Goal: Task Accomplishment & Management: Use online tool/utility

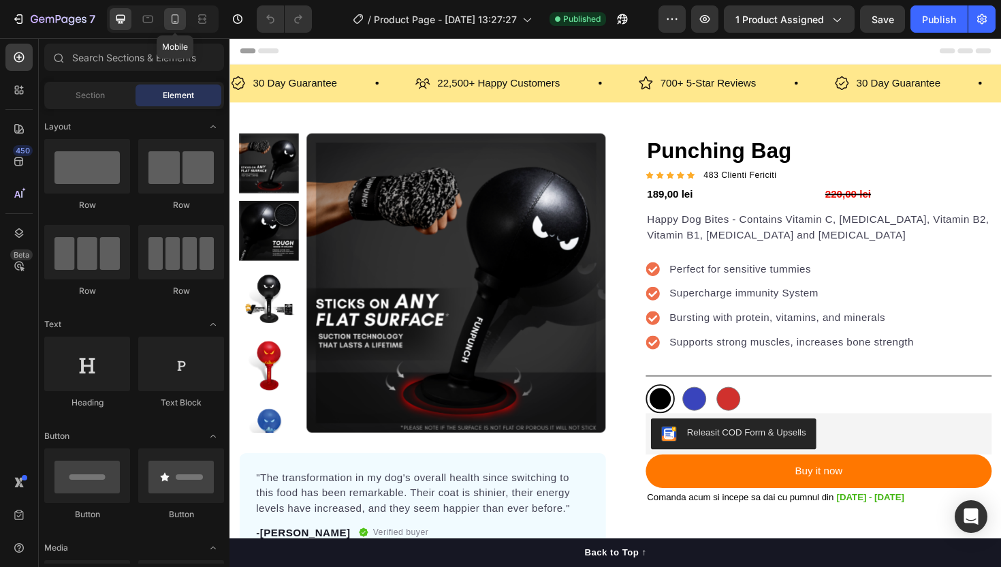
click at [168, 28] on div at bounding box center [175, 19] width 22 height 22
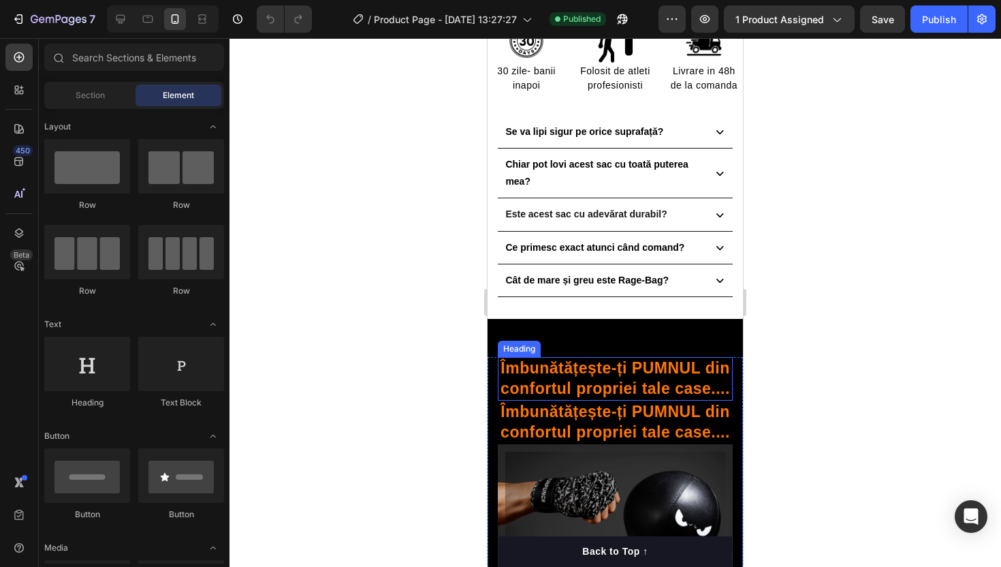
scroll to position [743, 0]
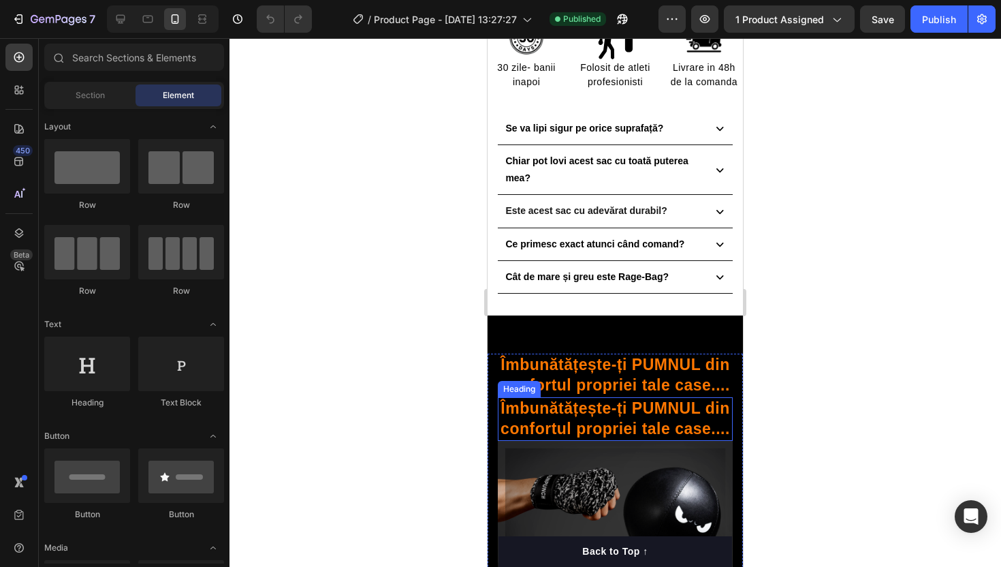
click at [569, 413] on h2 "Îmbunătățește-ți PUMNUL din confortul propriei tale case...." at bounding box center [615, 419] width 235 height 44
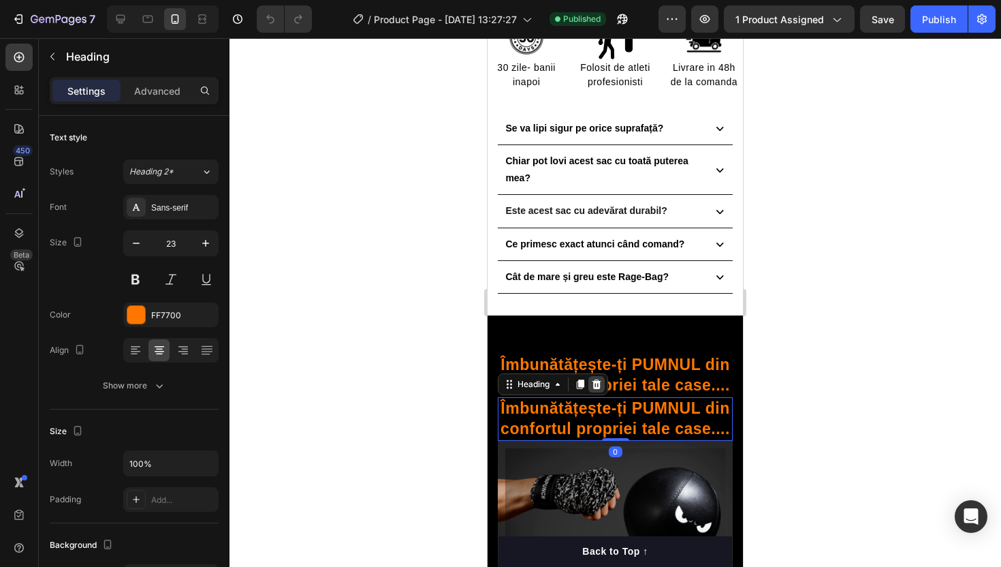
click at [595, 389] on div at bounding box center [596, 384] width 16 height 16
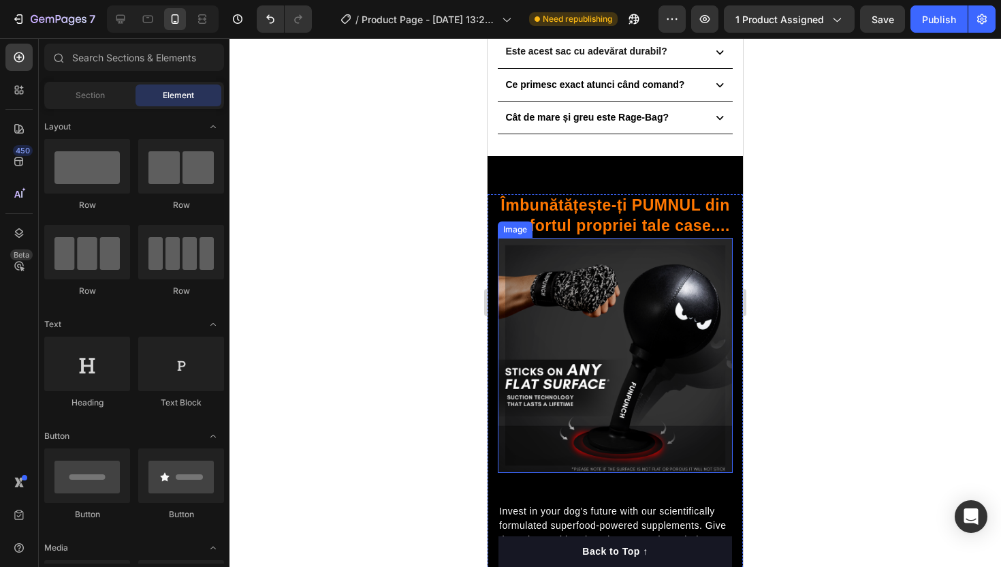
scroll to position [909, 0]
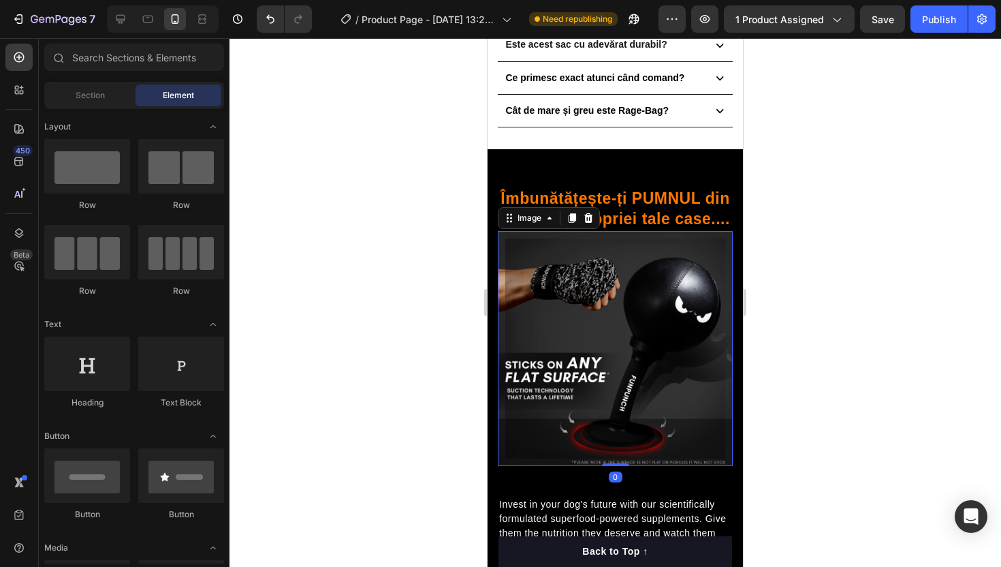
click at [607, 291] on img at bounding box center [615, 348] width 235 height 235
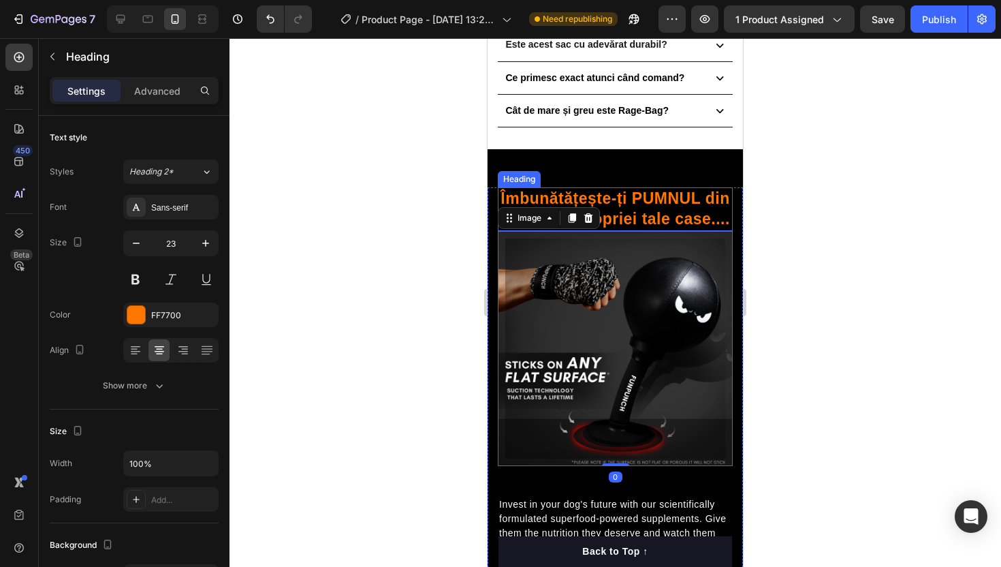
click at [630, 200] on h2 "Îmbunătățește-ți PUMNUL din confortul propriei tale case...." at bounding box center [615, 209] width 235 height 44
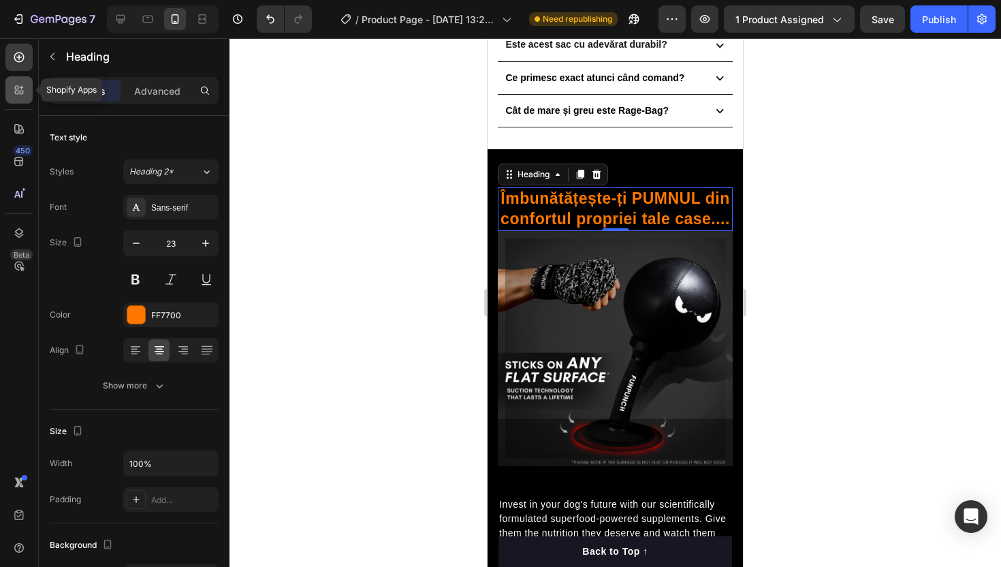
click at [13, 93] on icon at bounding box center [19, 90] width 14 height 14
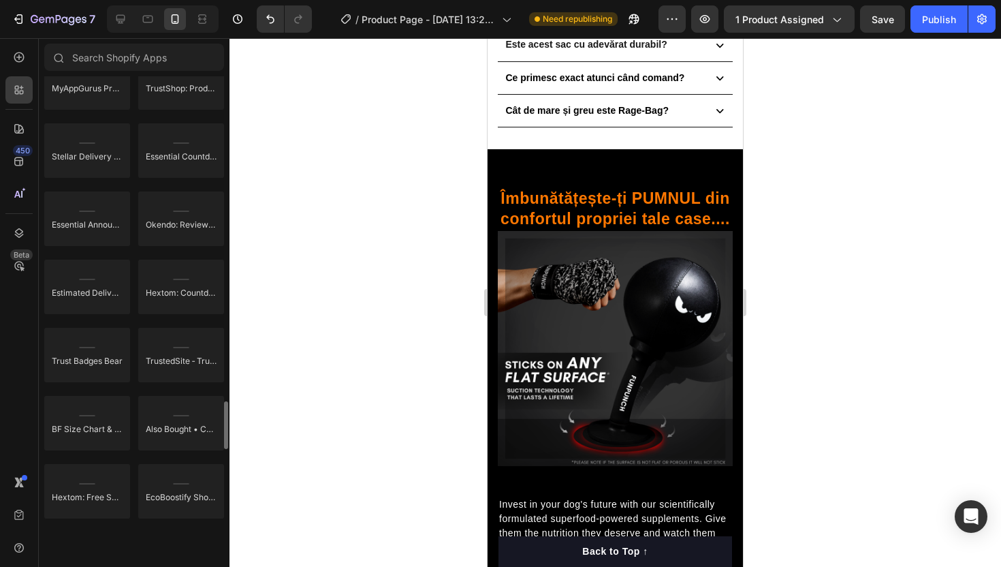
scroll to position [3850, 0]
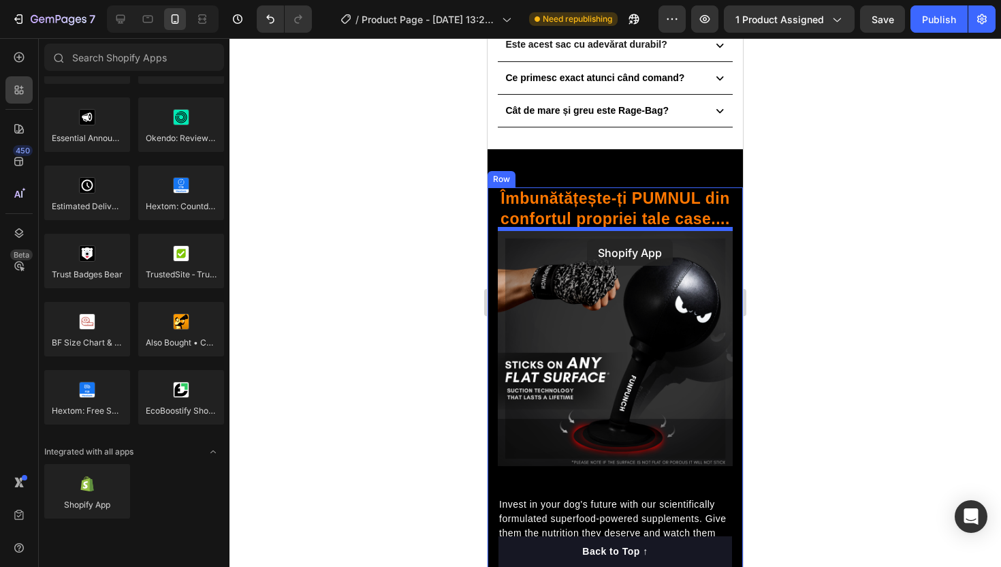
drag, startPoint x: 577, startPoint y: 536, endPoint x: 586, endPoint y: 240, distance: 295.7
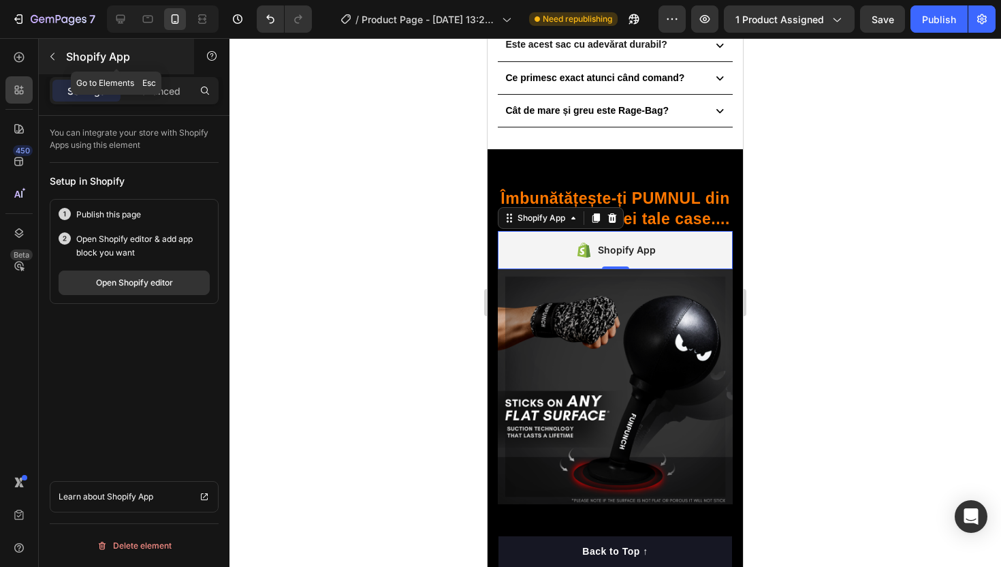
click at [50, 60] on icon "button" at bounding box center [52, 56] width 11 height 11
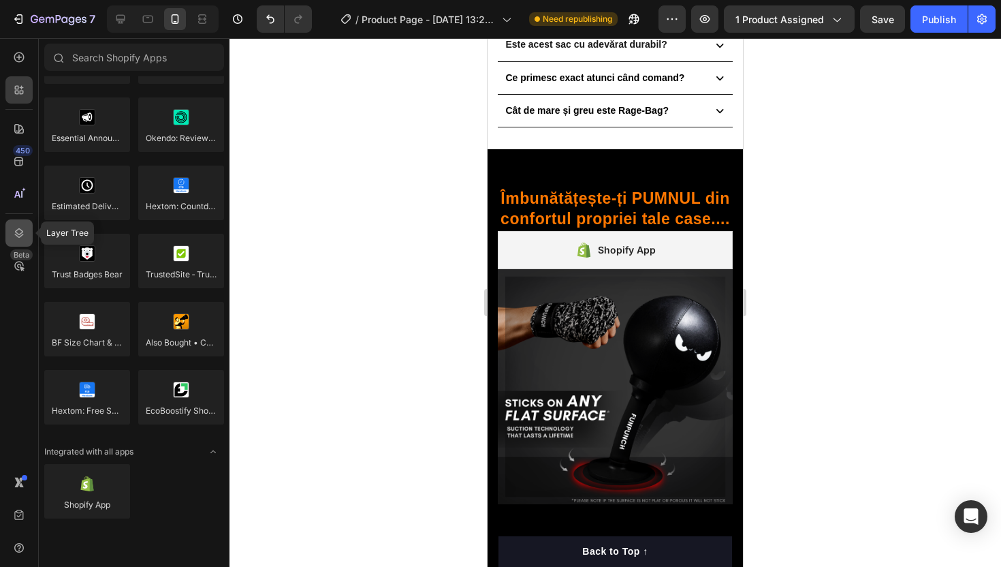
click at [15, 240] on div at bounding box center [18, 232] width 27 height 27
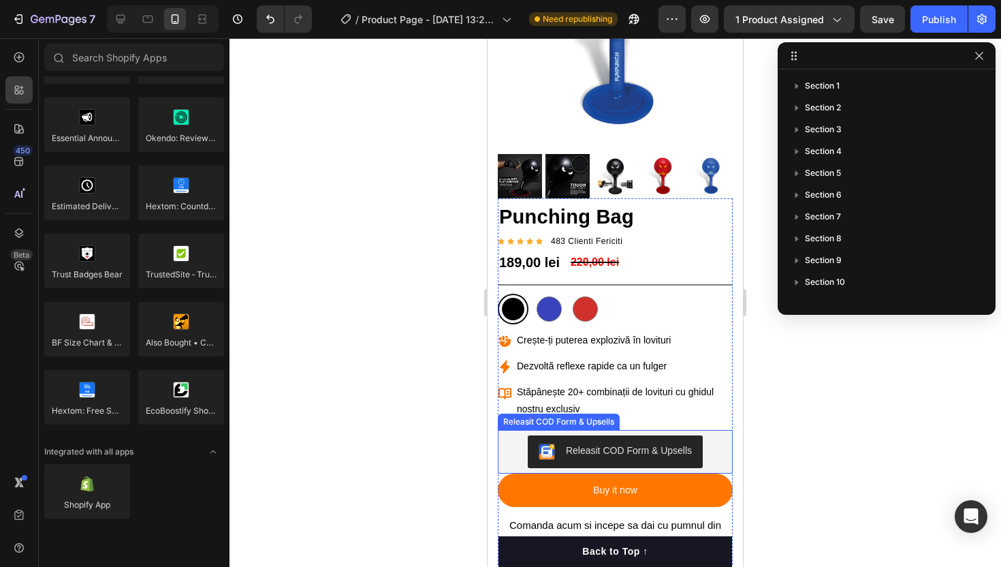
scroll to position [0, 0]
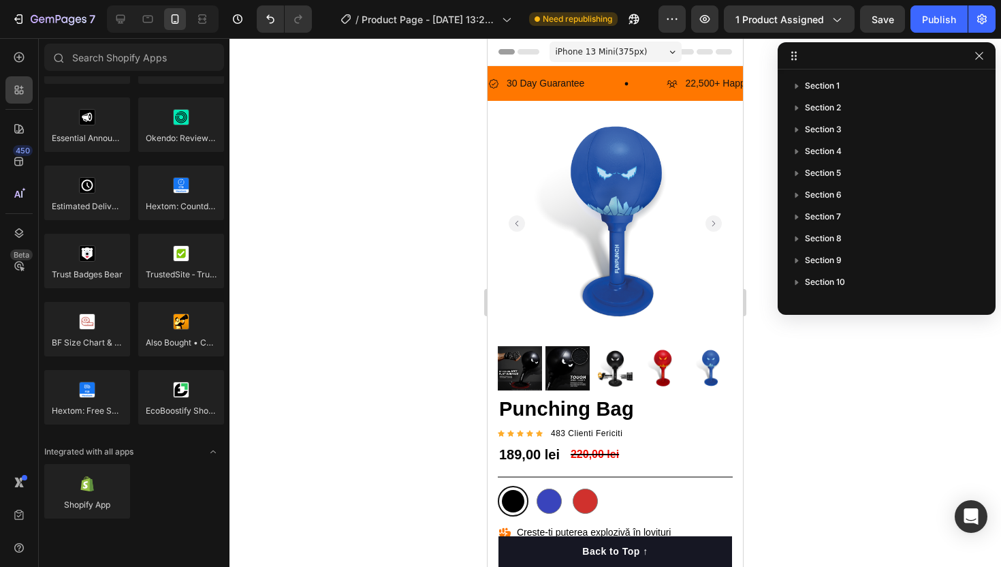
click at [835, 384] on div at bounding box center [614, 302] width 771 height 528
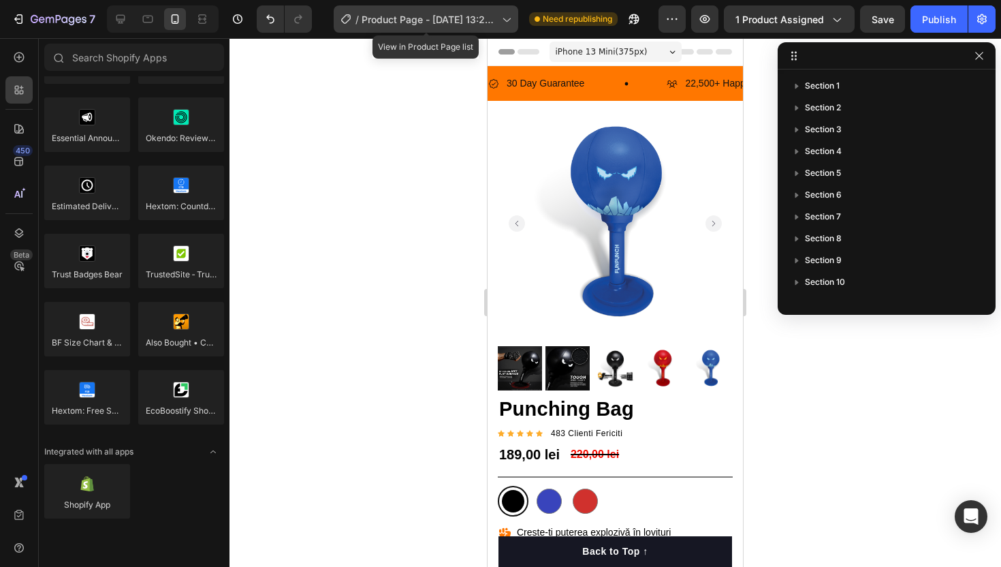
click at [484, 25] on span "Product Page - [DATE] 13:27:27" at bounding box center [429, 19] width 135 height 14
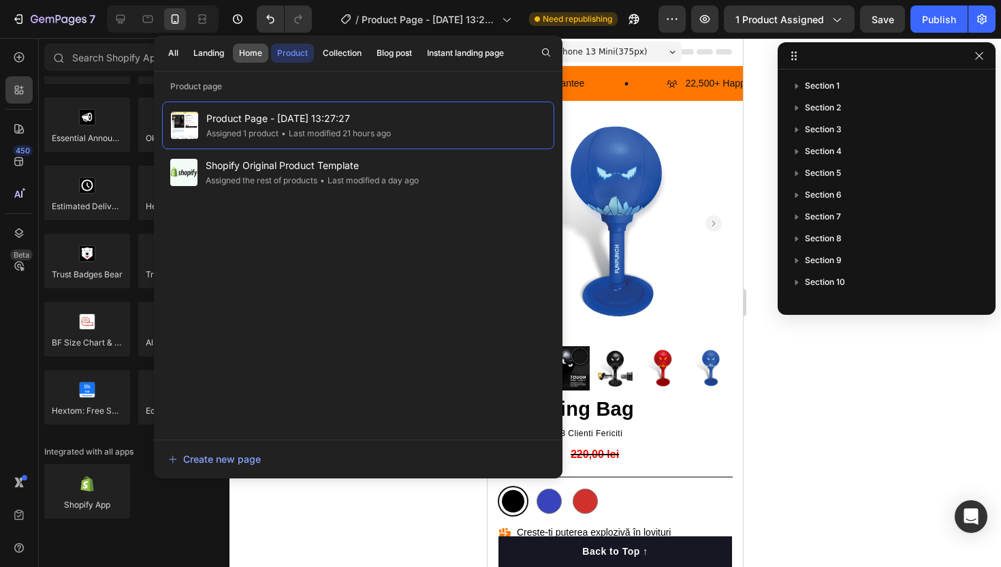
click at [249, 57] on div "Home" at bounding box center [250, 53] width 23 height 12
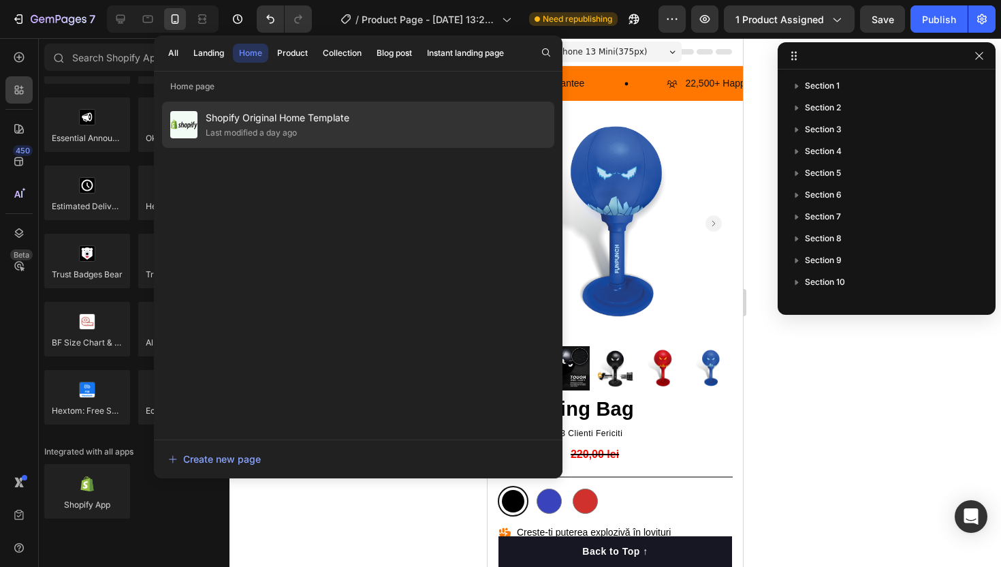
click at [257, 118] on span "Shopify Original Home Template" at bounding box center [278, 118] width 144 height 16
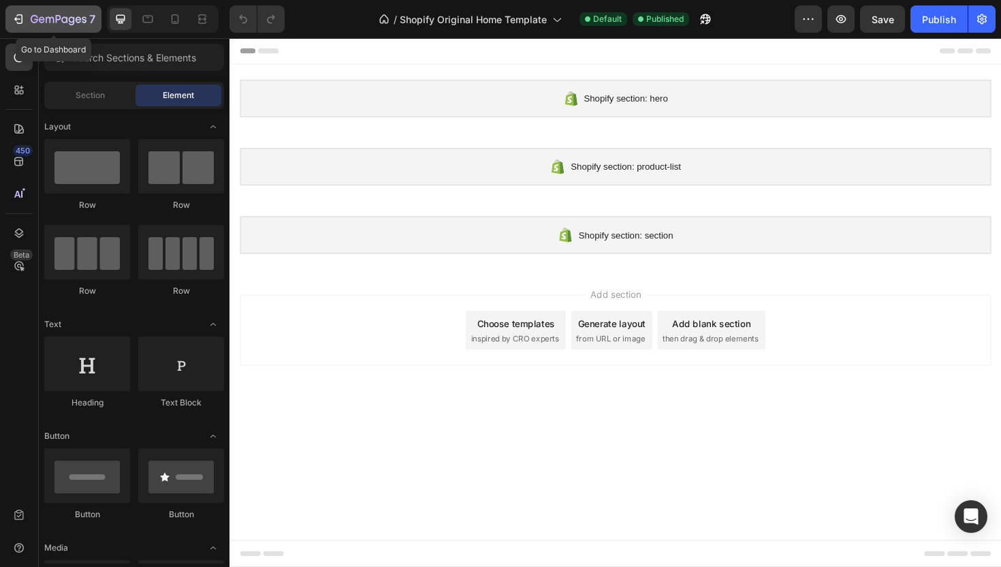
click at [14, 13] on icon "button" at bounding box center [19, 19] width 14 height 14
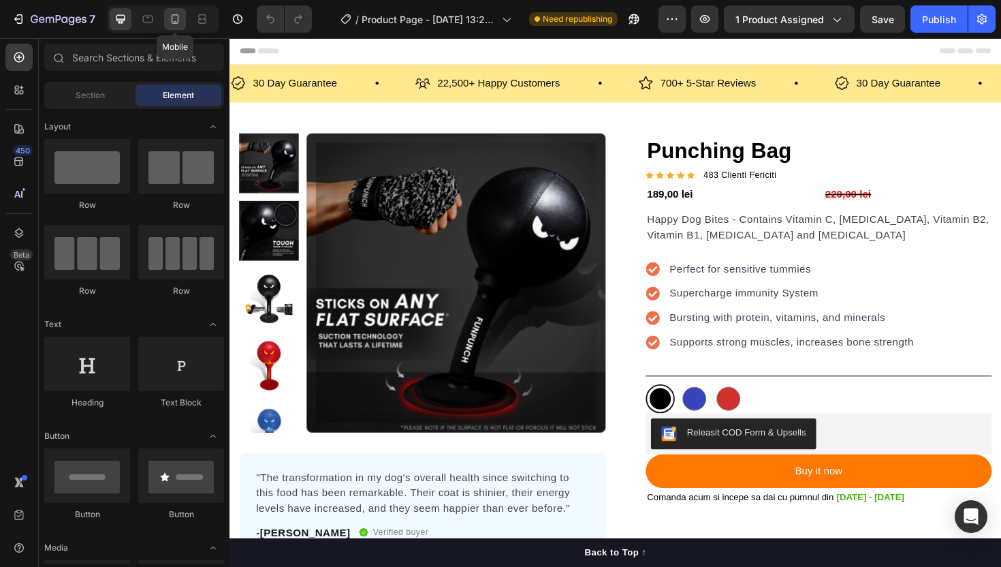
click at [178, 25] on icon at bounding box center [175, 19] width 14 height 14
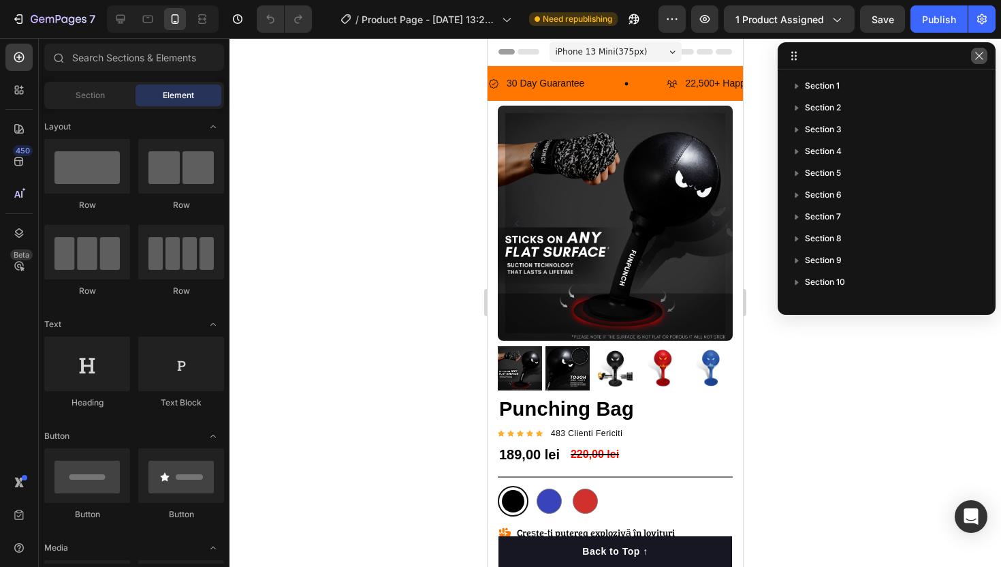
click at [985, 54] on button "button" at bounding box center [979, 56] width 16 height 16
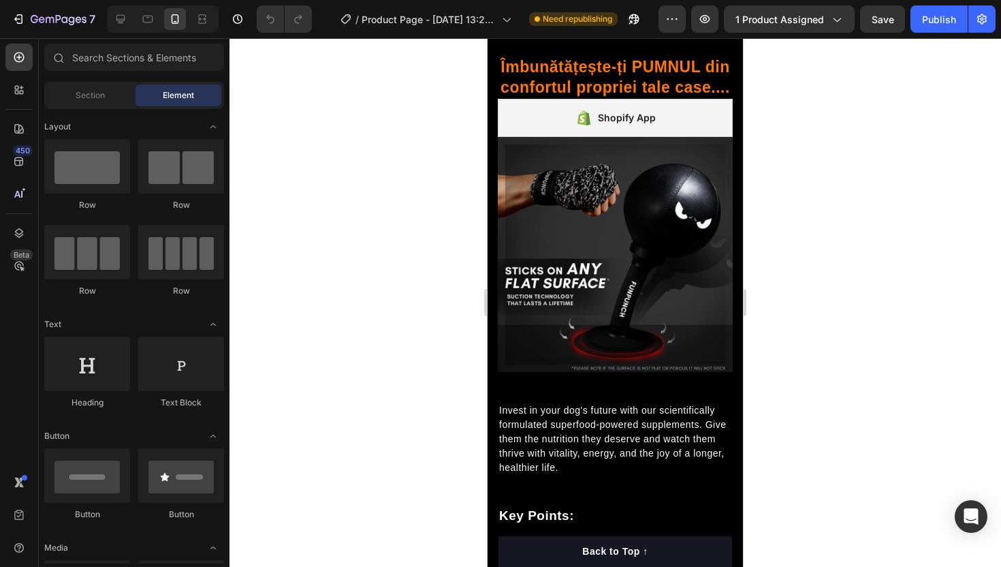
scroll to position [1042, 0]
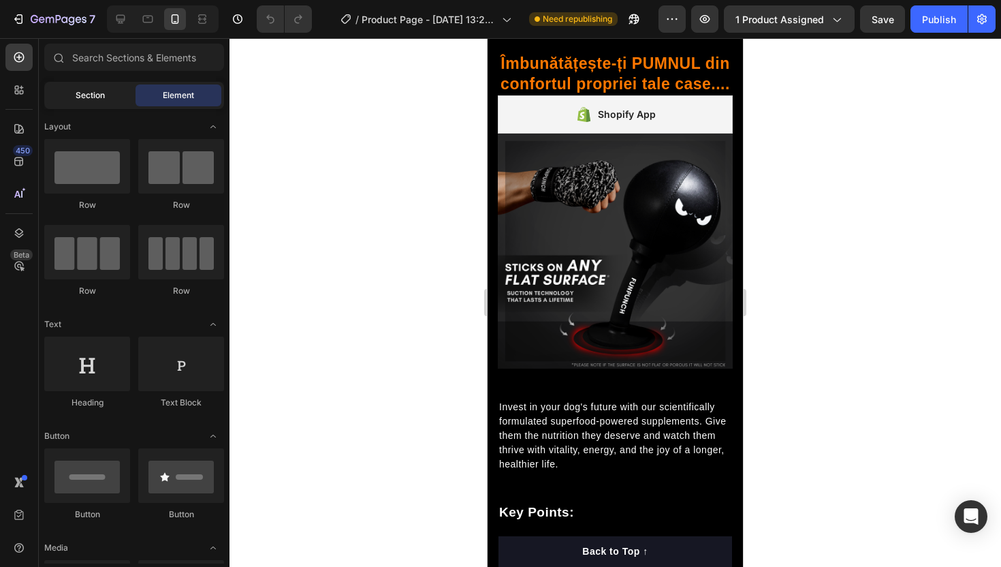
click at [89, 101] on span "Section" at bounding box center [90, 95] width 29 height 12
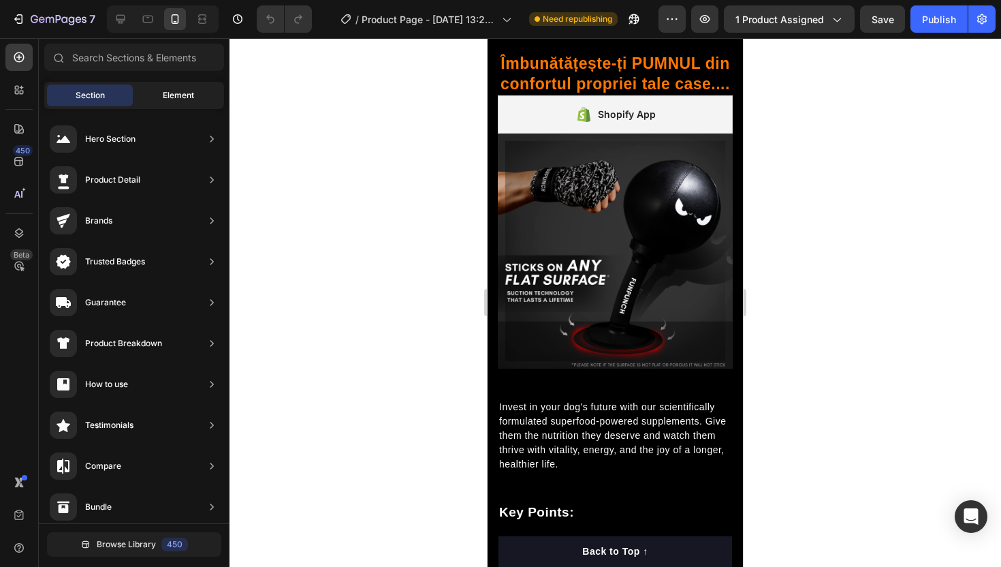
click at [159, 97] on div "Element" at bounding box center [178, 95] width 86 height 22
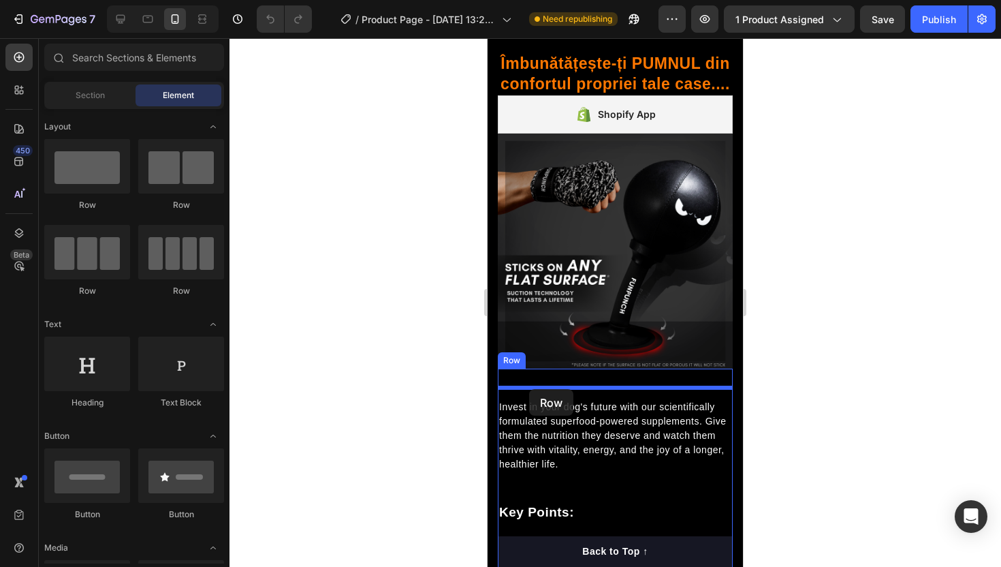
drag, startPoint x: 581, startPoint y: 208, endPoint x: 529, endPoint y: 389, distance: 188.6
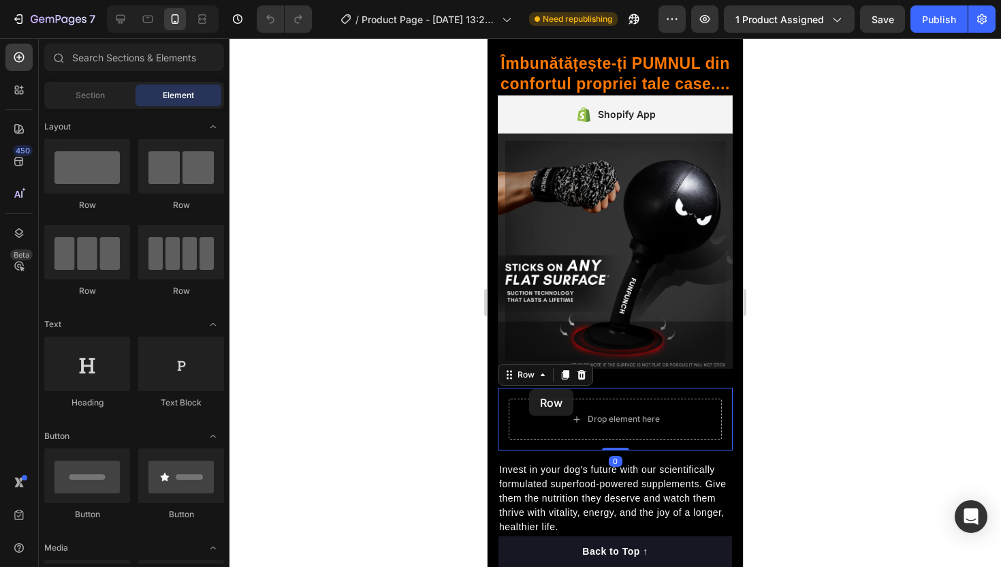
scroll to position [1105, 0]
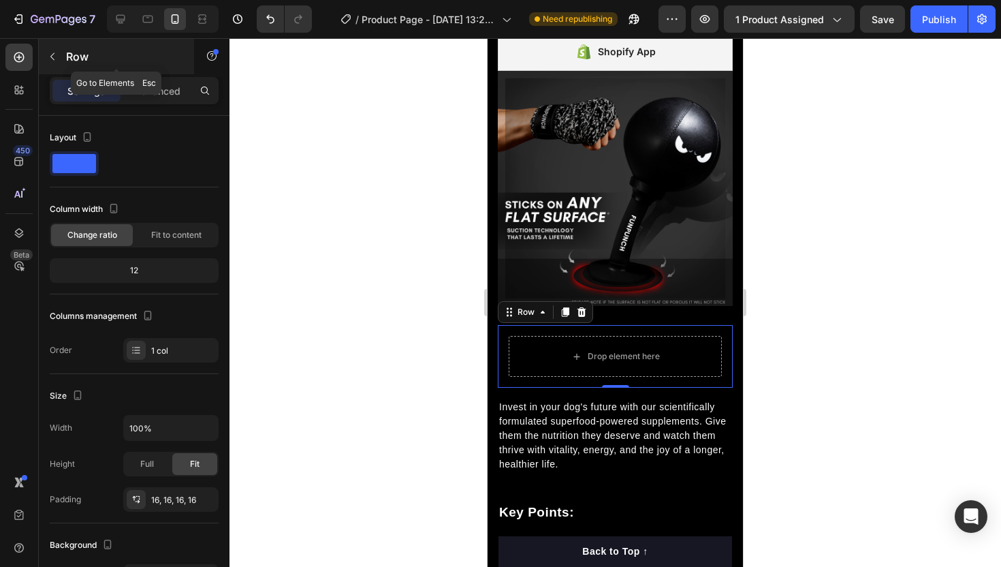
click at [88, 52] on p "Row" at bounding box center [124, 56] width 116 height 16
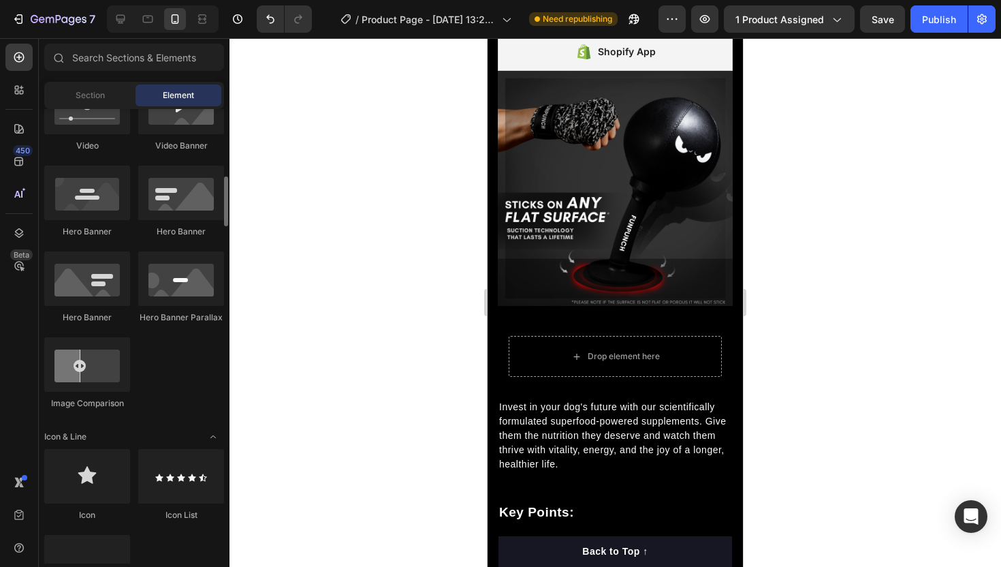
scroll to position [564, 0]
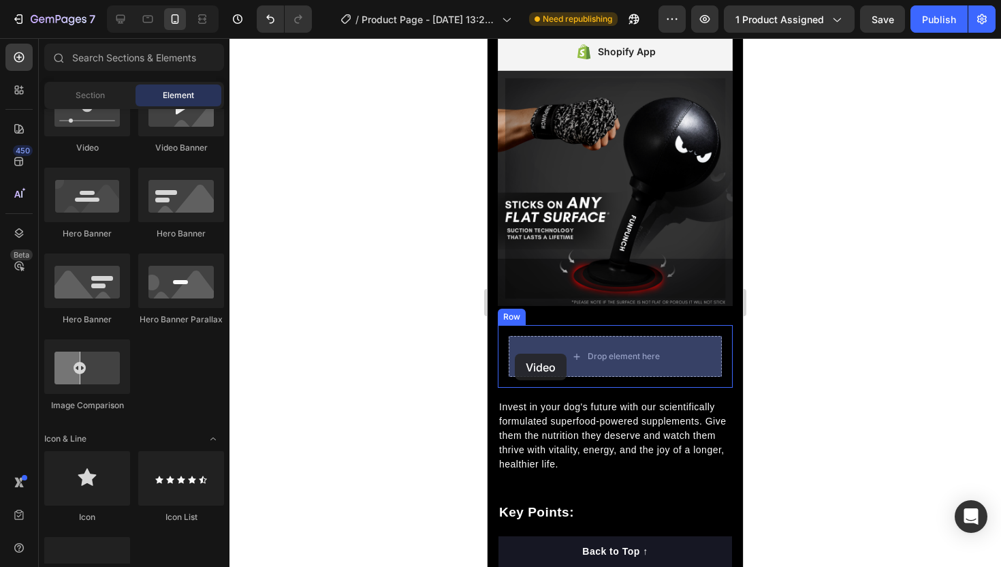
drag, startPoint x: 584, startPoint y: 172, endPoint x: 515, endPoint y: 353, distance: 194.4
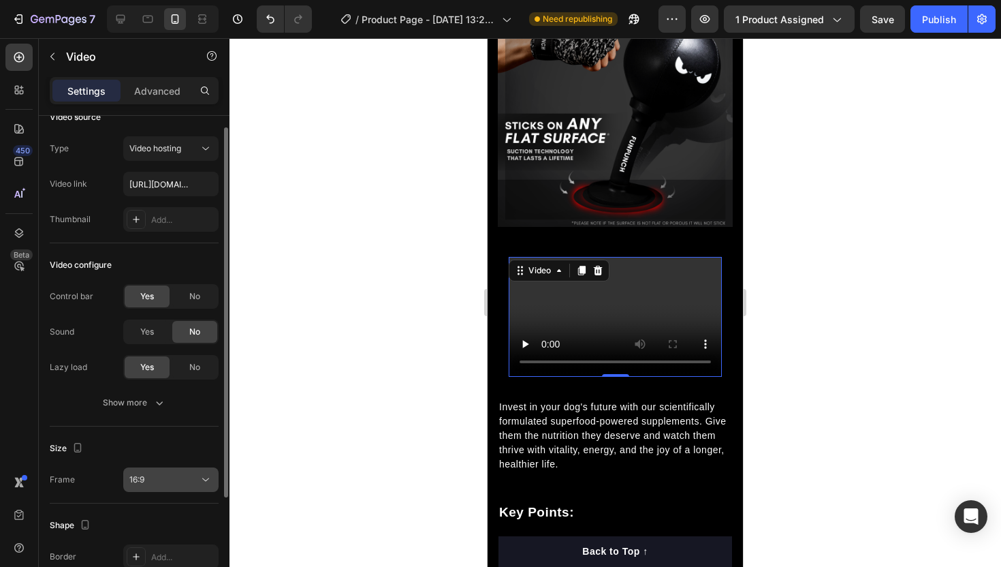
scroll to position [0, 0]
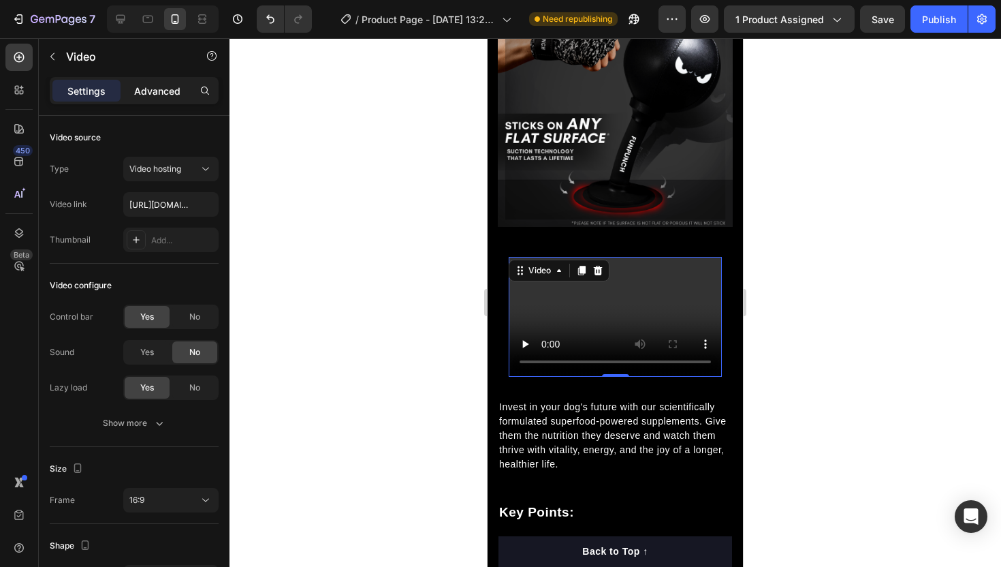
click at [157, 89] on p "Advanced" at bounding box center [157, 91] width 46 height 14
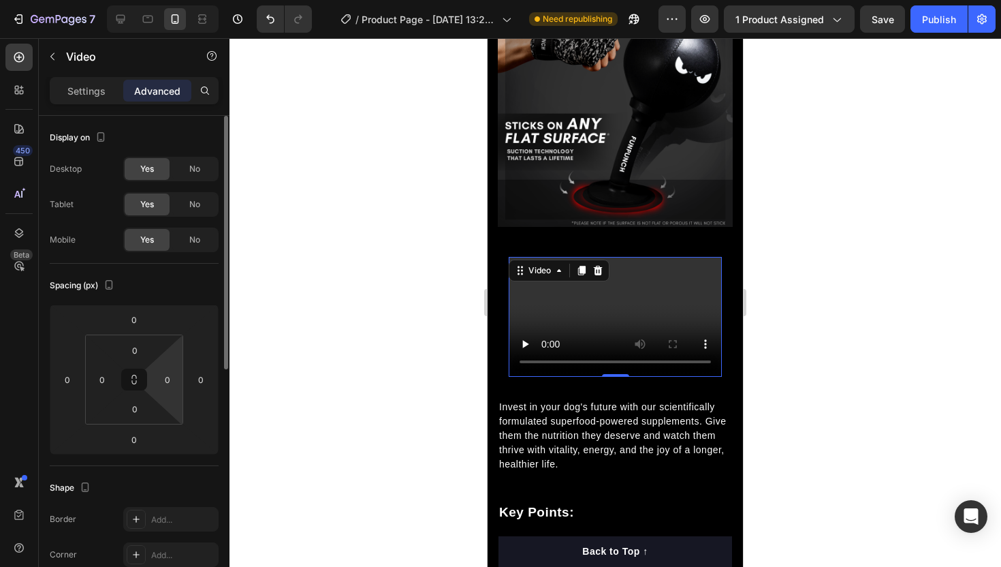
click at [176, 0] on html "7 / Product Page - [DATE] 13:27:27 Need republishing Preview 1 product assigned…" at bounding box center [500, 0] width 1001 height 0
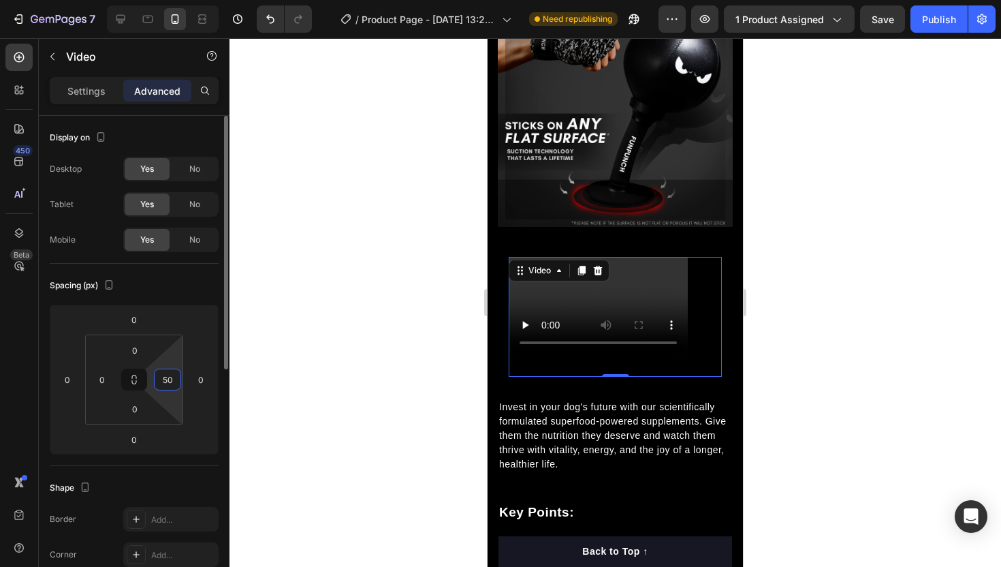
type input "5"
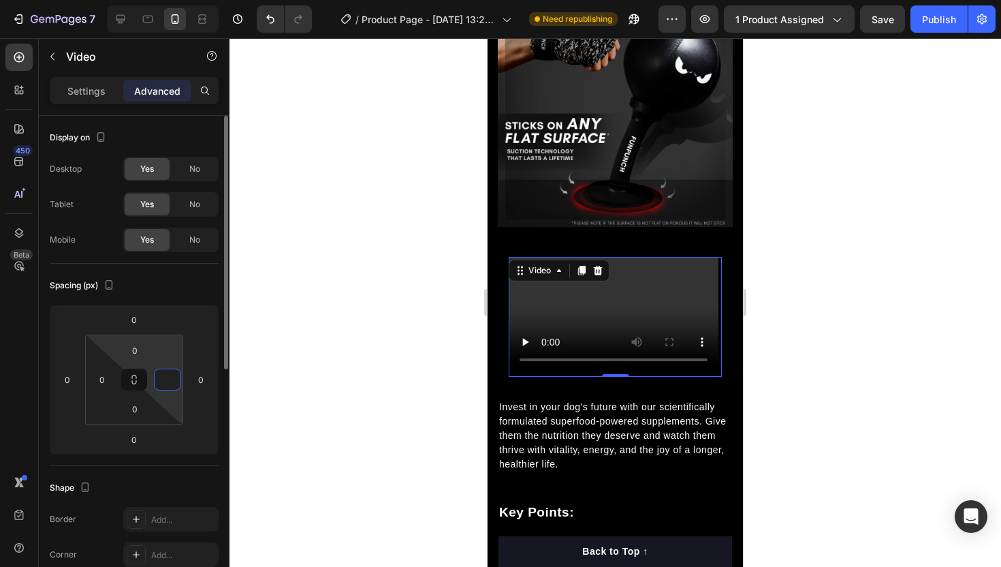
click at [142, 0] on html "7 / Product Page - [DATE] 13:27:27 Need republishing Preview 1 product assigned…" at bounding box center [500, 0] width 1001 height 0
type input "0"
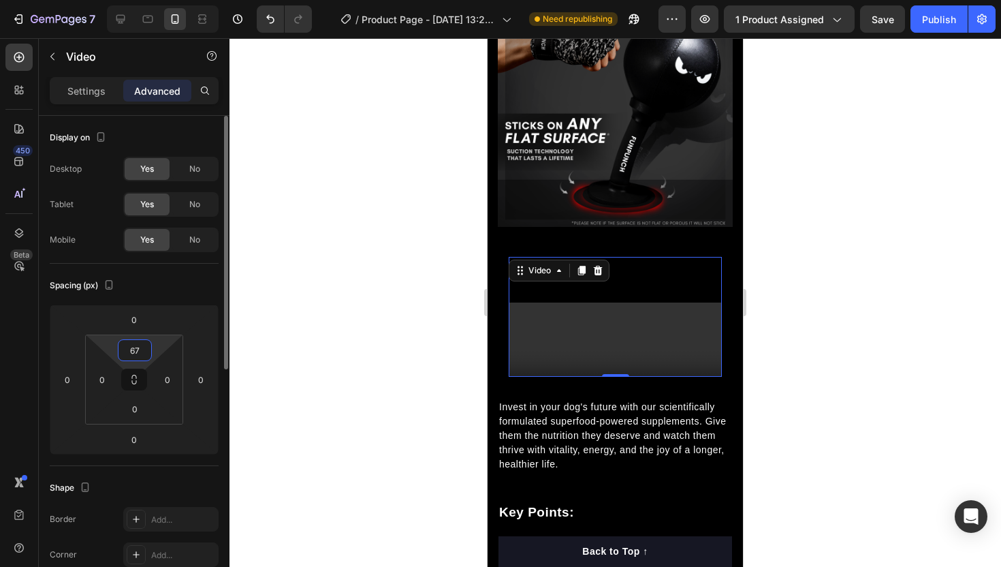
type input "6"
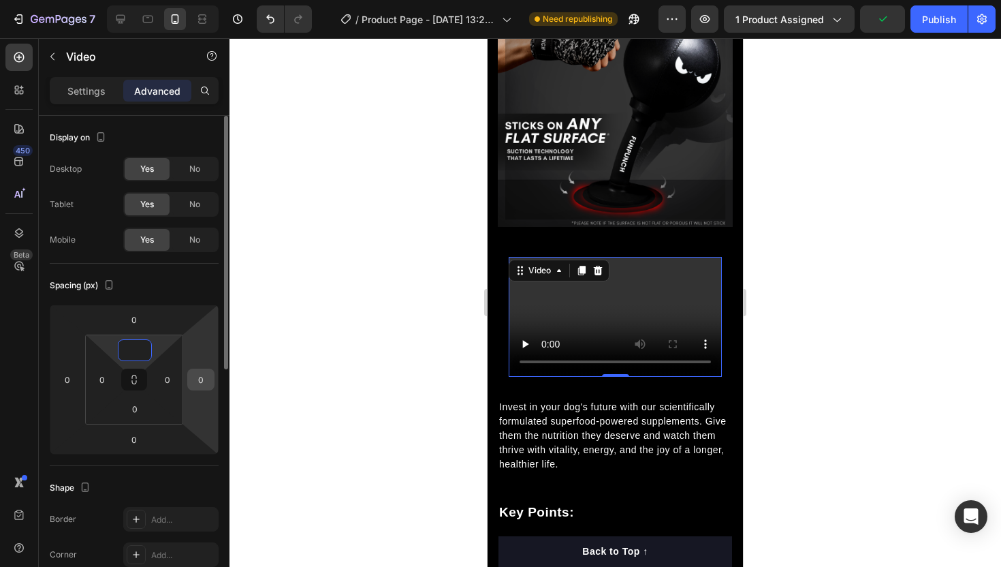
click at [197, 379] on input "0" at bounding box center [201, 379] width 20 height 20
type input "0"
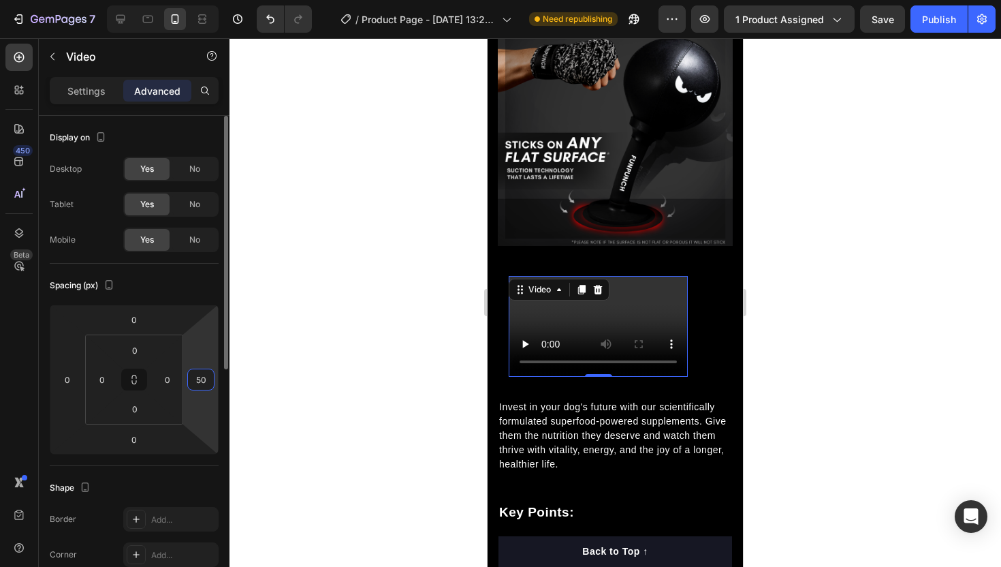
type input "5"
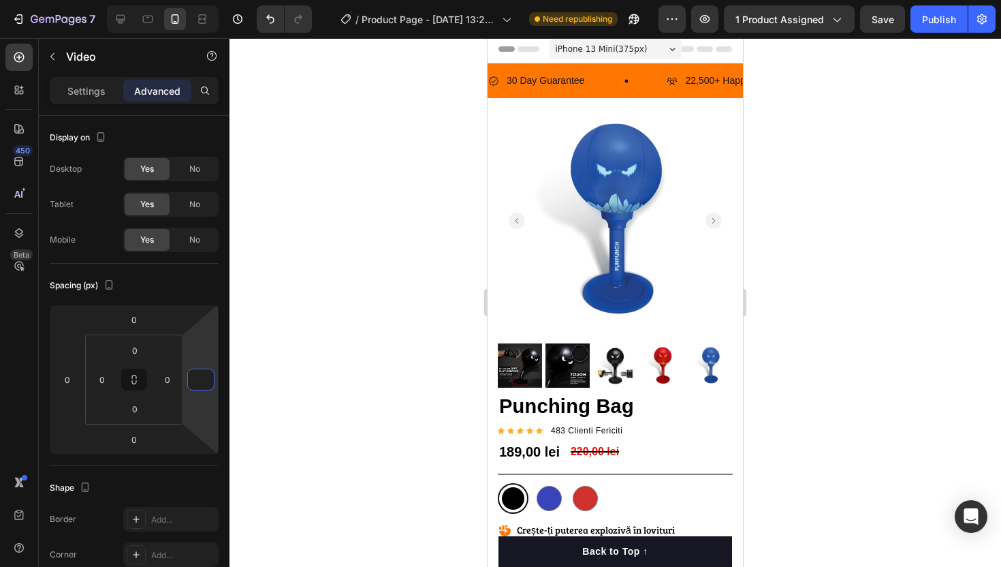
scroll to position [0, 0]
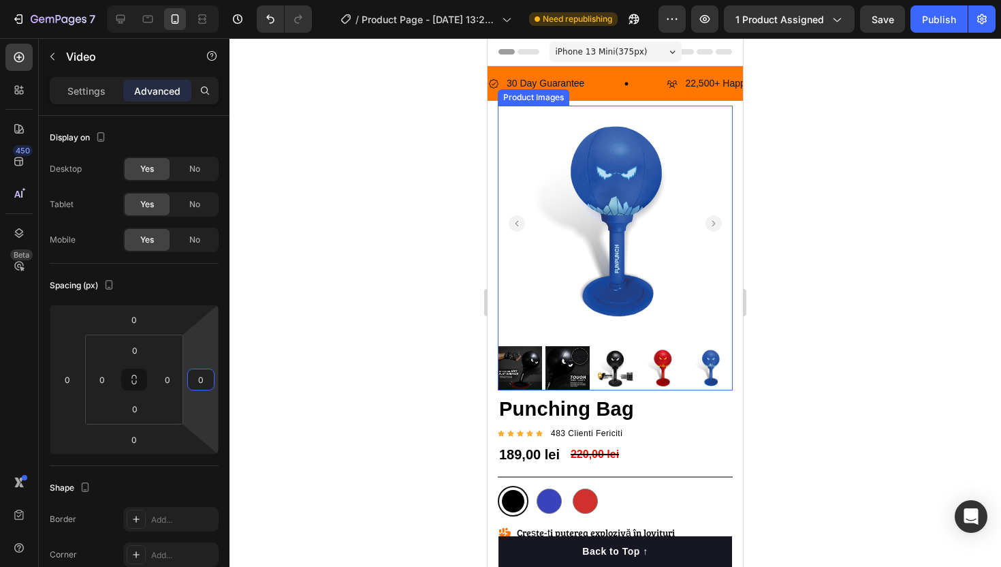
click at [428, 204] on div at bounding box center [614, 302] width 771 height 528
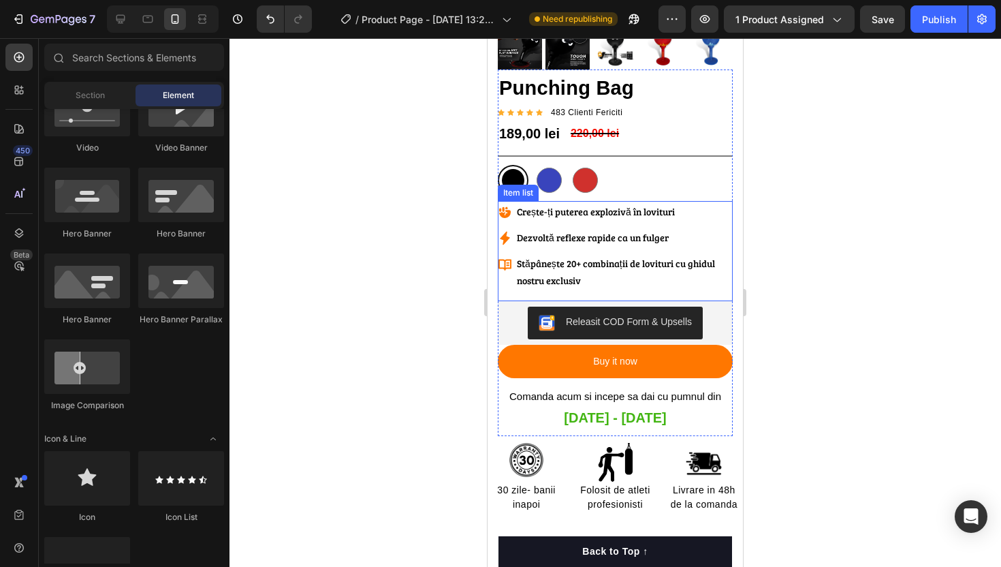
scroll to position [364, 0]
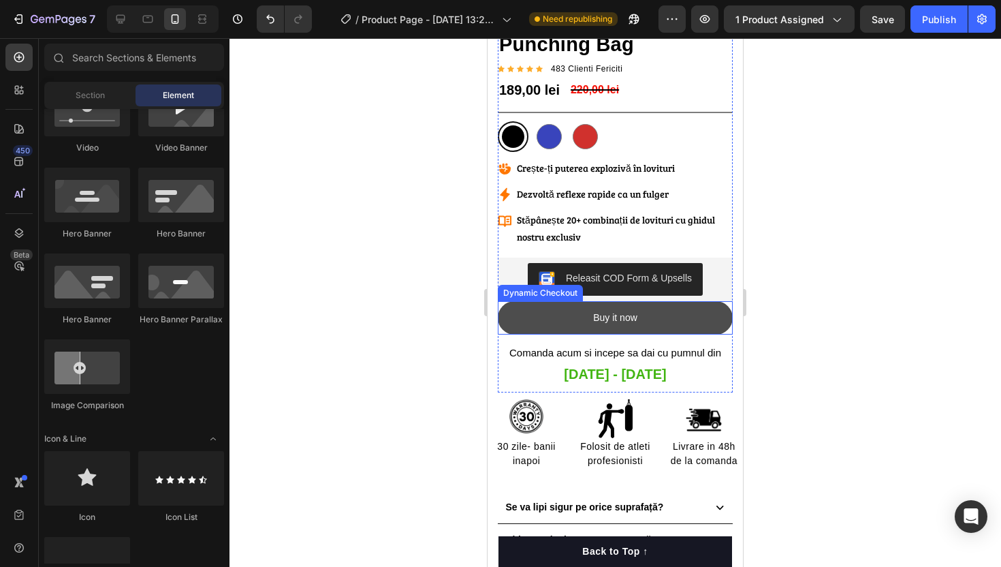
click at [660, 321] on button "Buy it now" at bounding box center [615, 317] width 235 height 33
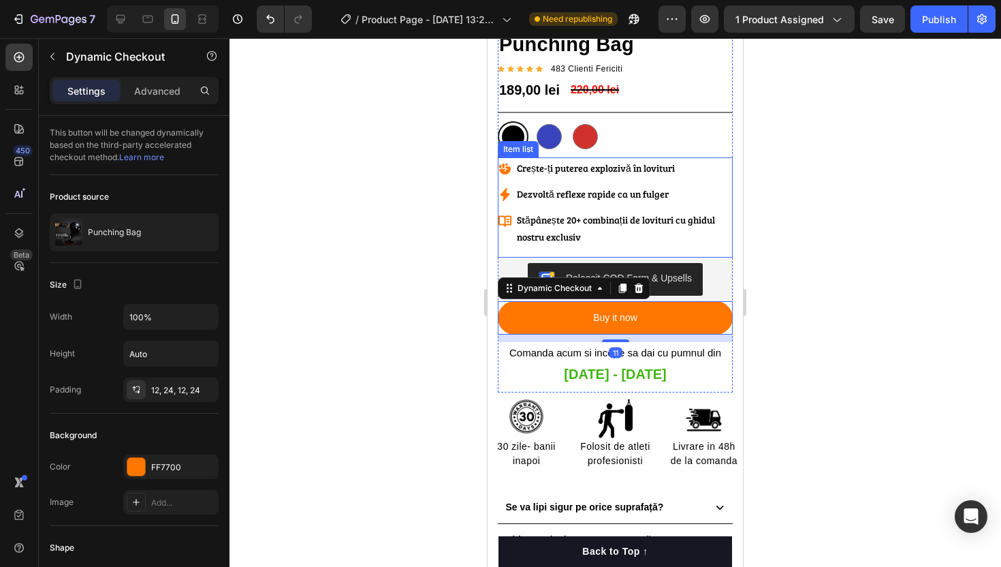
click at [522, 239] on p "Stăpânește 20+ combinații de lovituri cu ghidul nostru exclusiv" at bounding box center [624, 228] width 214 height 34
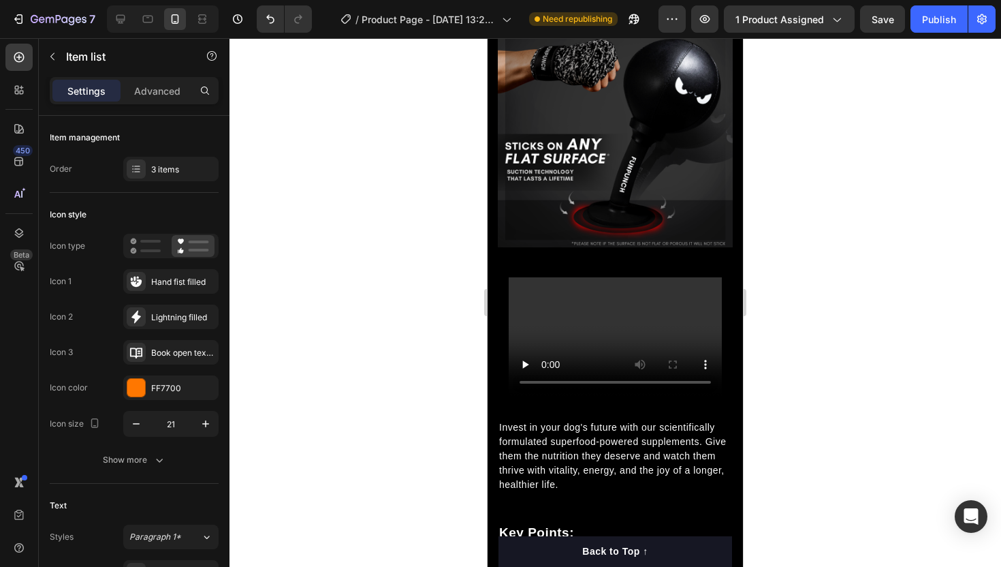
scroll to position [1032, 0]
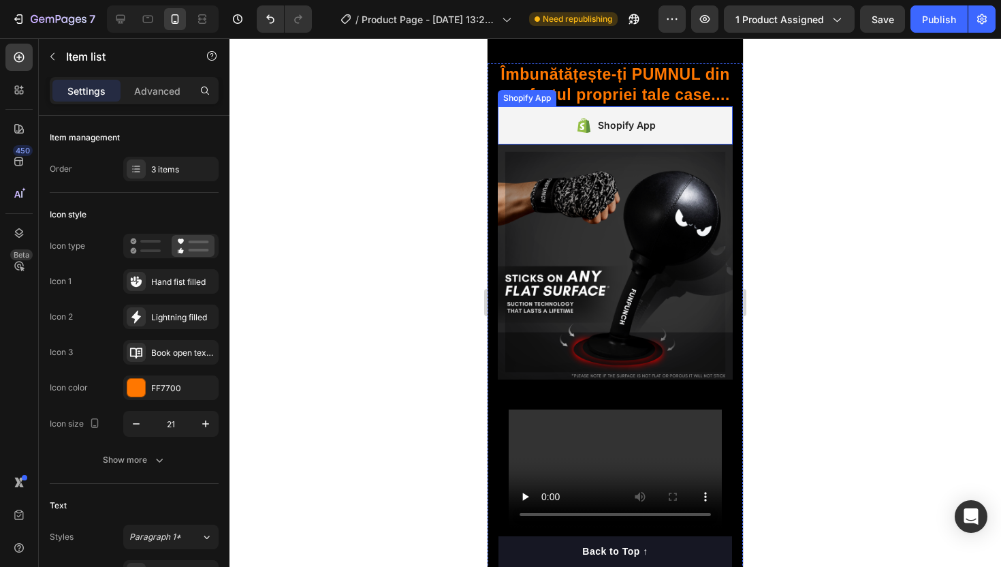
click at [573, 129] on div "Shopify App" at bounding box center [615, 125] width 235 height 38
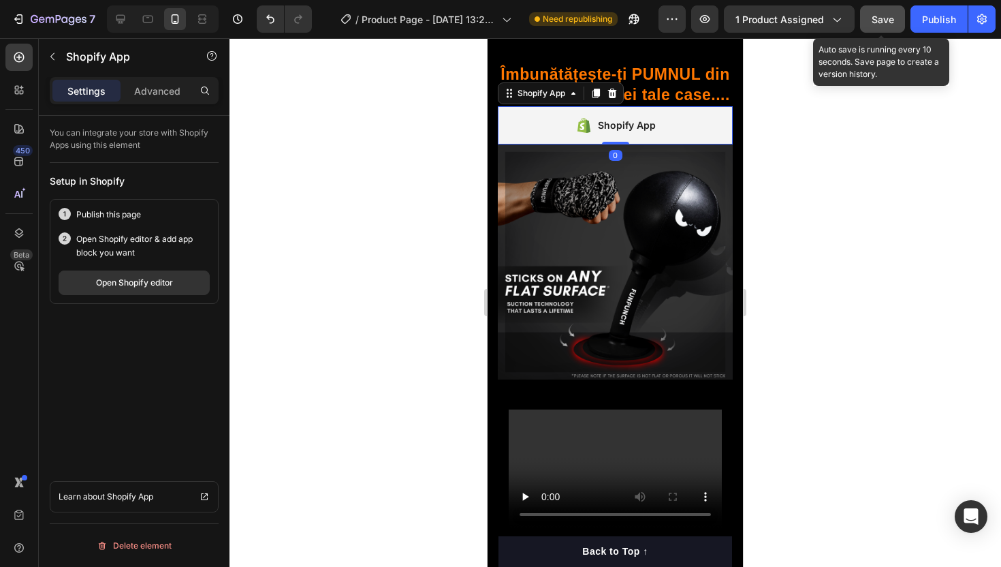
click at [904, 13] on button "Save" at bounding box center [882, 18] width 45 height 27
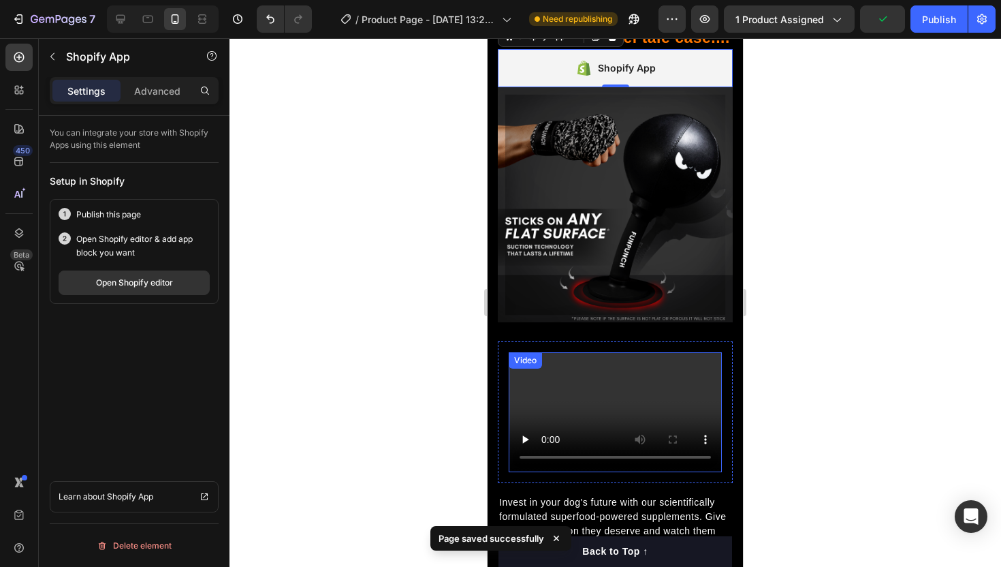
scroll to position [1135, 0]
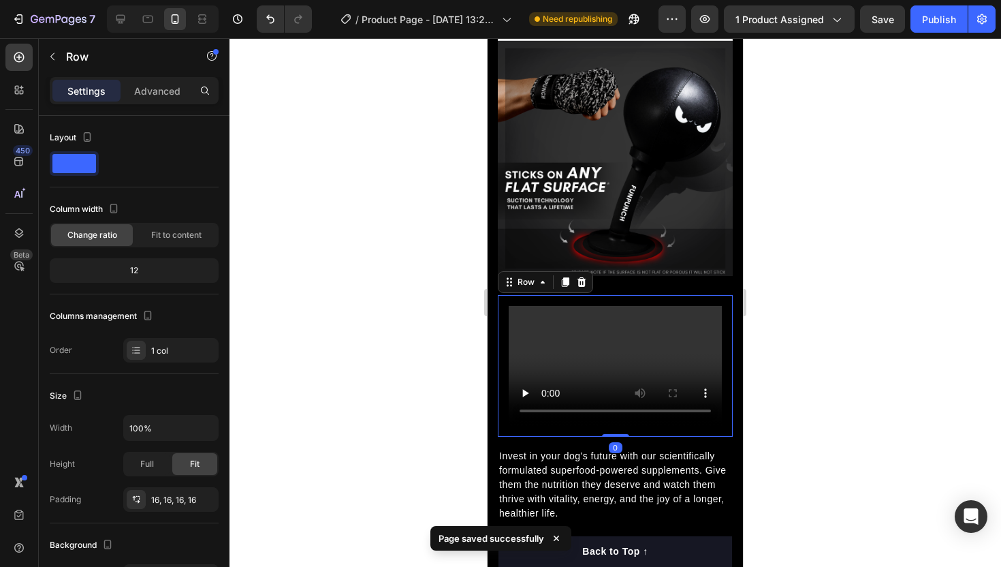
click at [725, 369] on div "Video Row 0" at bounding box center [615, 366] width 235 height 142
click at [581, 281] on icon at bounding box center [581, 282] width 9 height 10
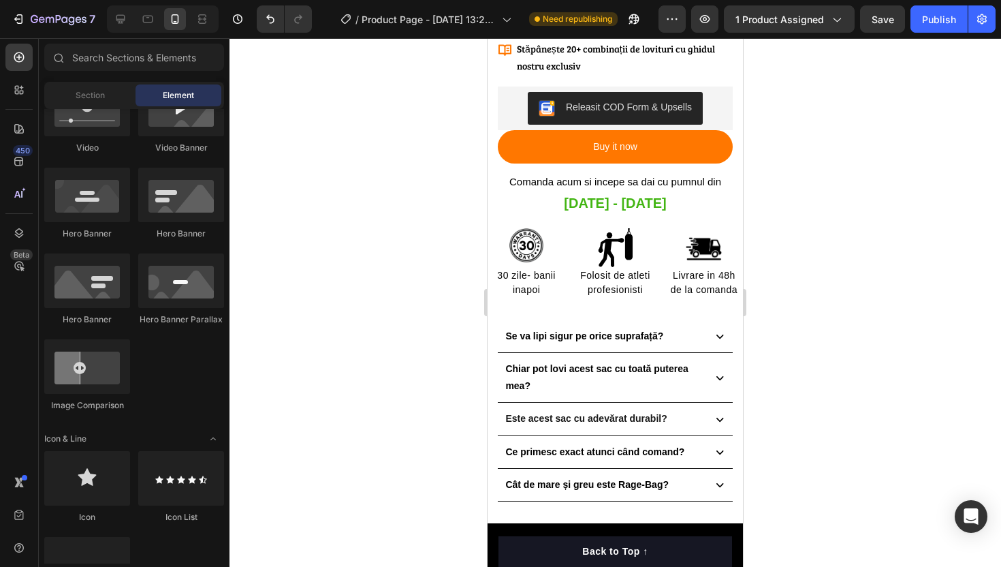
scroll to position [466, 0]
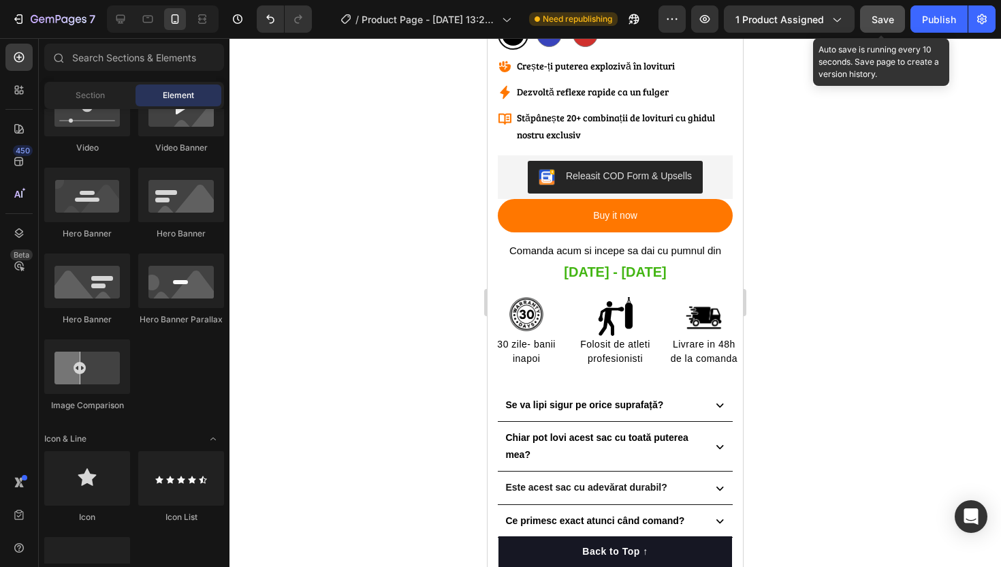
click at [889, 16] on span "Save" at bounding box center [883, 20] width 22 height 12
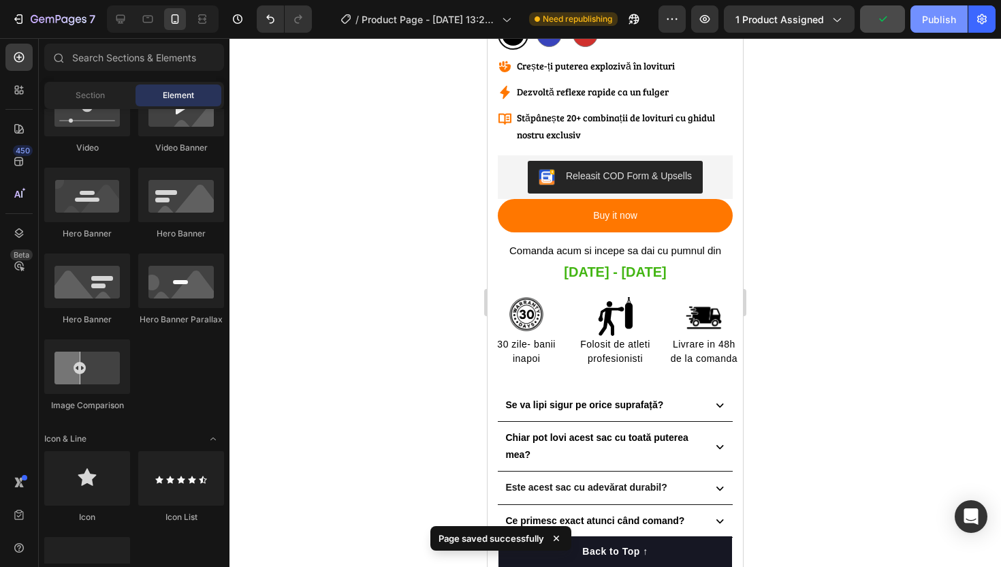
click at [940, 18] on div "Publish" at bounding box center [939, 19] width 34 height 14
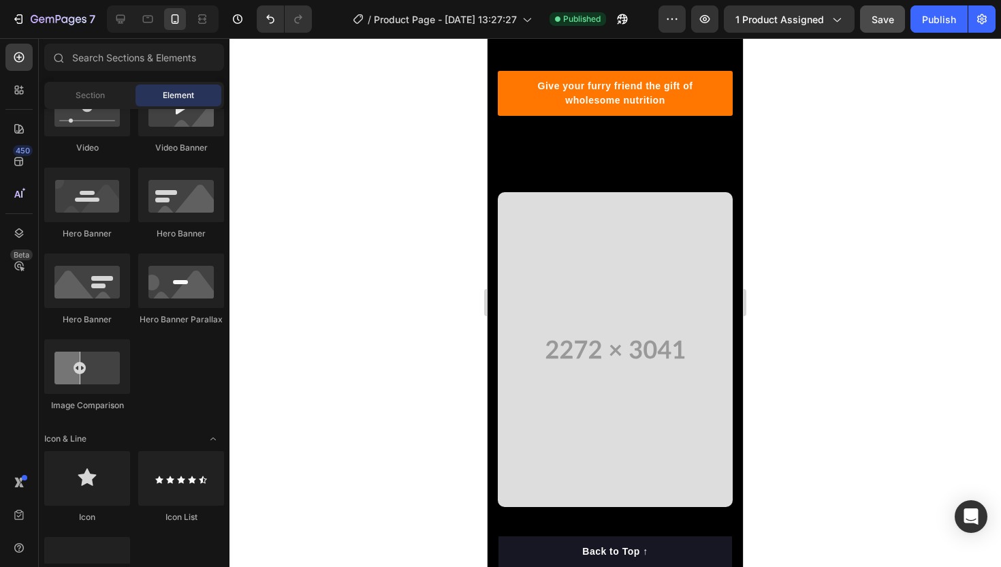
scroll to position [1430, 0]
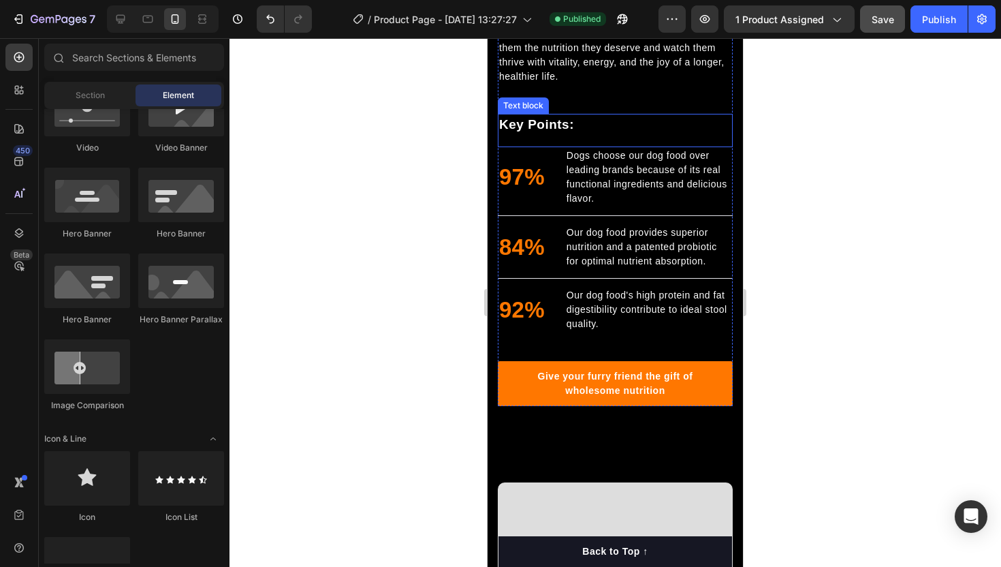
click at [619, 114] on div "Key Points:" at bounding box center [615, 125] width 235 height 22
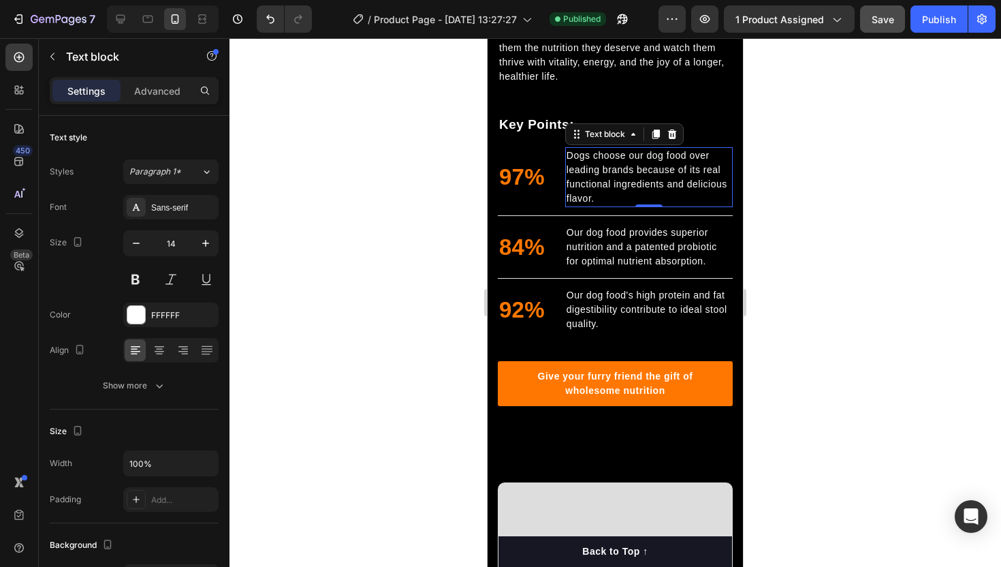
click at [628, 163] on p "Dogs choose our dog food over leading brands because of its real functional ing…" at bounding box center [649, 176] width 165 height 57
click at [161, 162] on button "Paragraph 1*" at bounding box center [170, 171] width 95 height 25
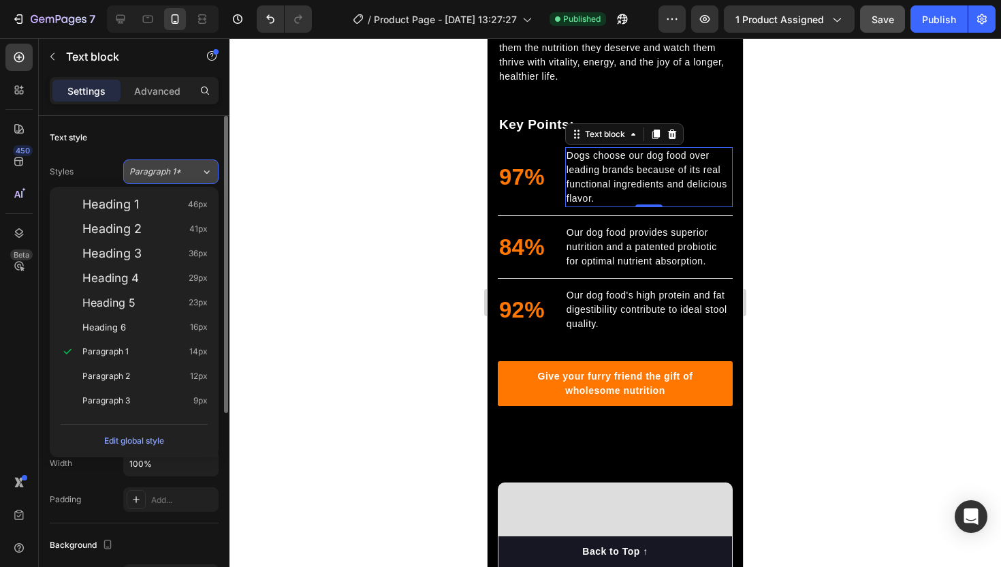
click at [161, 162] on button "Paragraph 1*" at bounding box center [170, 171] width 95 height 25
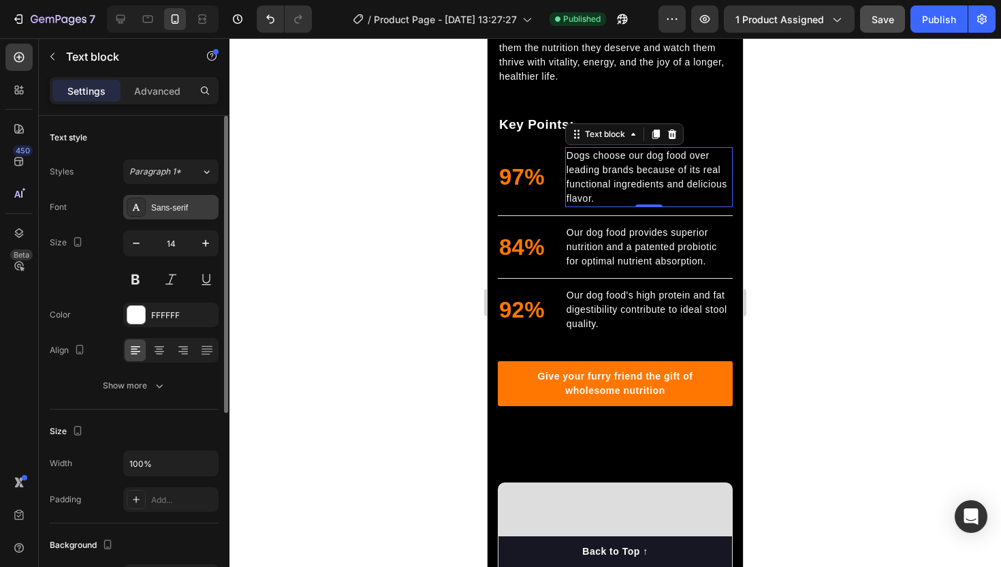
click at [167, 219] on div "Sans-serif" at bounding box center [170, 207] width 95 height 25
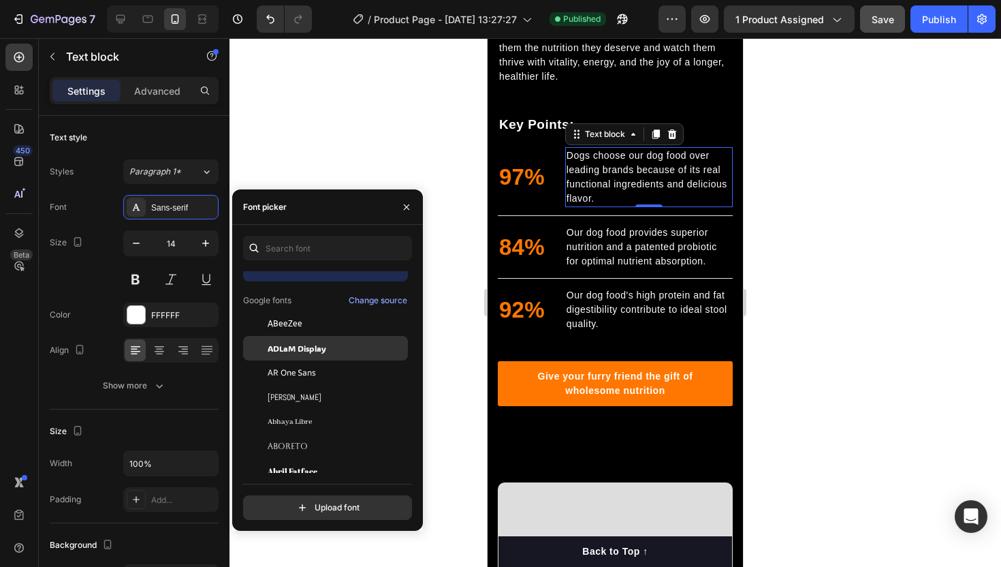
scroll to position [14, 0]
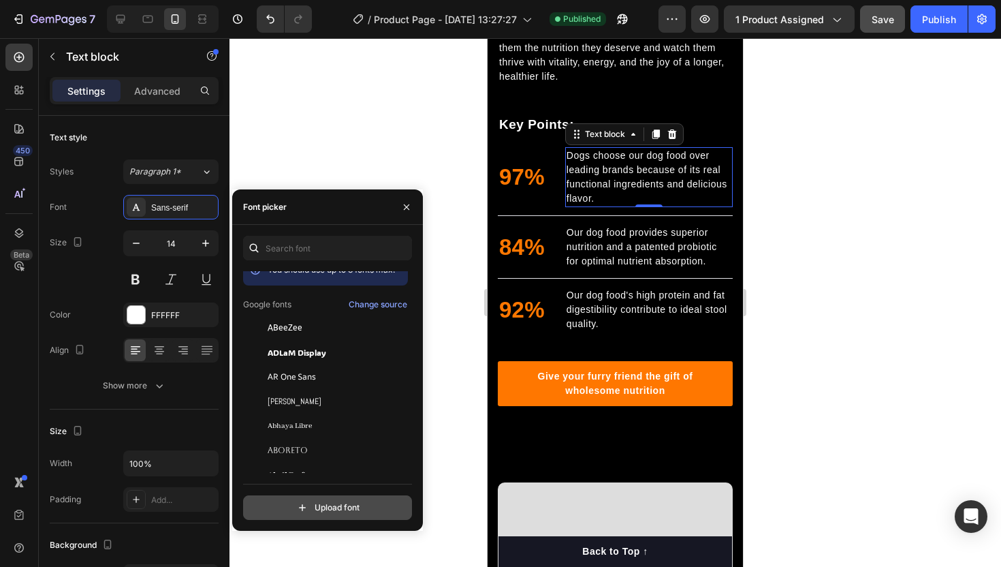
click at [296, 507] on input "file" at bounding box center [357, 507] width 340 height 23
click at [402, 165] on div at bounding box center [614, 302] width 771 height 528
